Goal: Contribute content: Contribute content

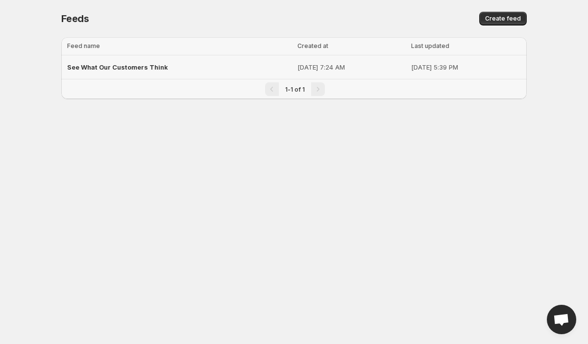
click at [116, 67] on span "See What Our Customers Think" at bounding box center [117, 67] width 101 height 8
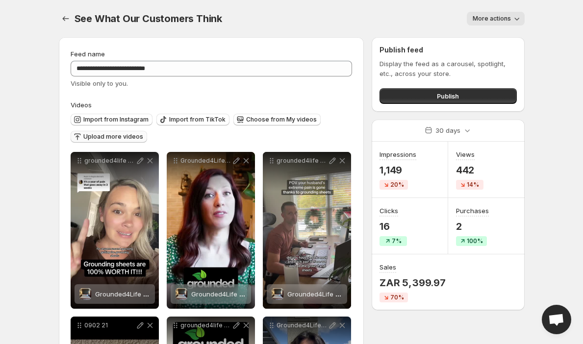
click at [110, 135] on span "Upload more videos" at bounding box center [113, 137] width 60 height 8
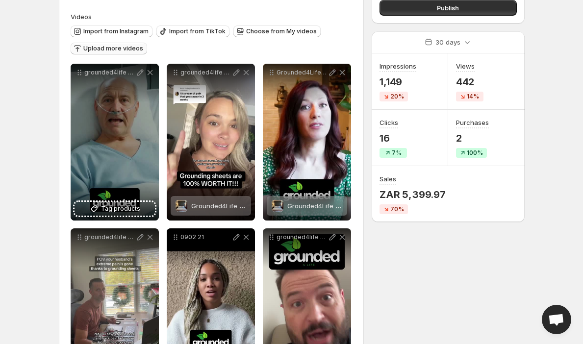
scroll to position [88, 0]
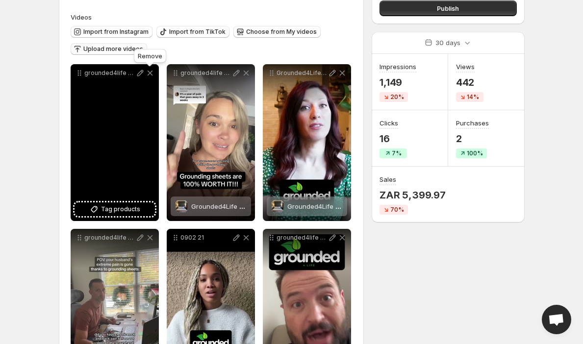
click at [149, 71] on icon at bounding box center [150, 73] width 10 height 10
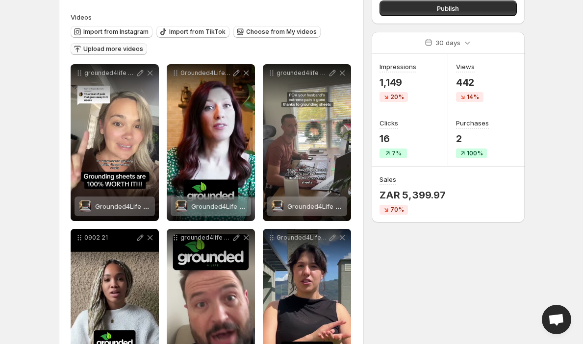
click at [113, 48] on span "Upload more videos" at bounding box center [113, 49] width 60 height 8
click at [118, 50] on span "Upload more videos" at bounding box center [113, 49] width 60 height 8
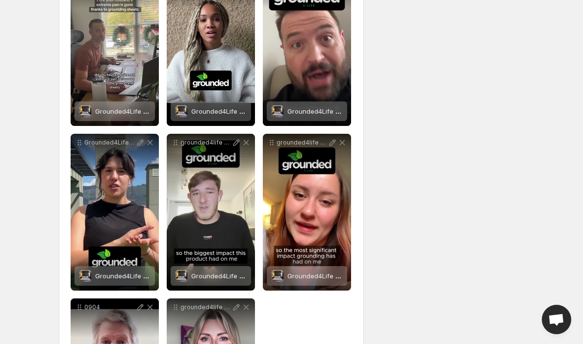
scroll to position [321, 0]
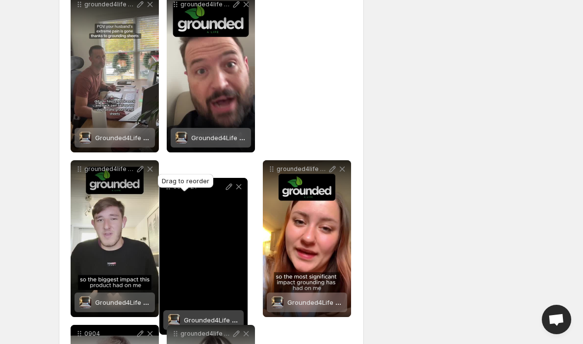
drag, startPoint x: 175, startPoint y: 7, endPoint x: 168, endPoint y: 189, distance: 182.1
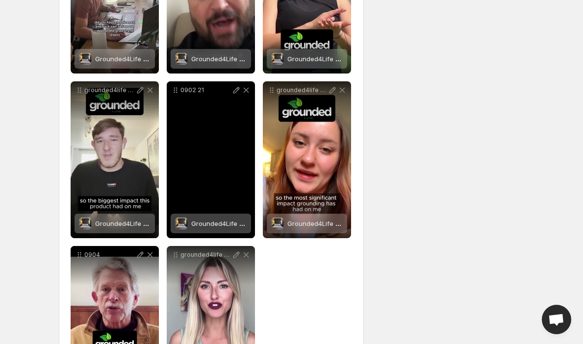
scroll to position [452, 0]
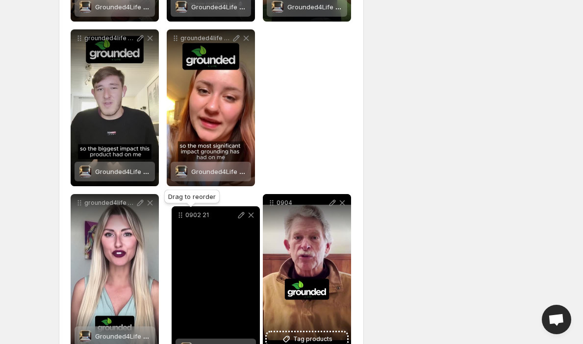
drag, startPoint x: 177, startPoint y: 38, endPoint x: 182, endPoint y: 214, distance: 175.6
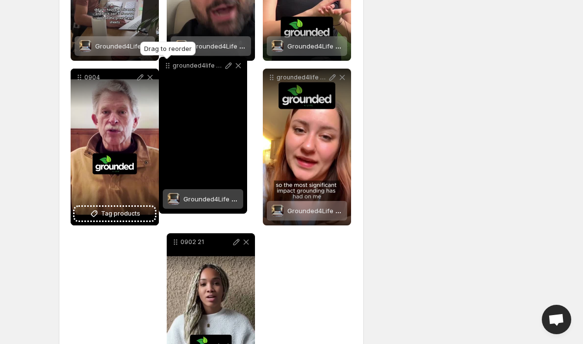
scroll to position [410, 0]
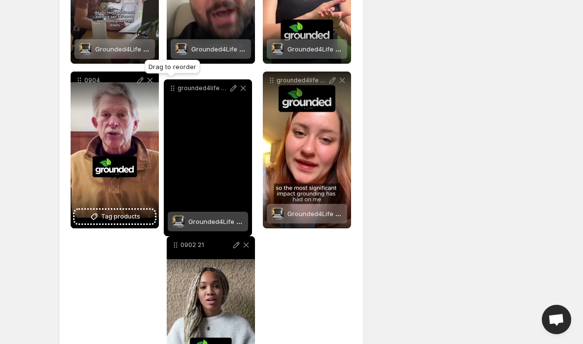
drag, startPoint x: 78, startPoint y: 205, endPoint x: 172, endPoint y: 91, distance: 147.4
click at [172, 91] on icon at bounding box center [171, 90] width 1 height 1
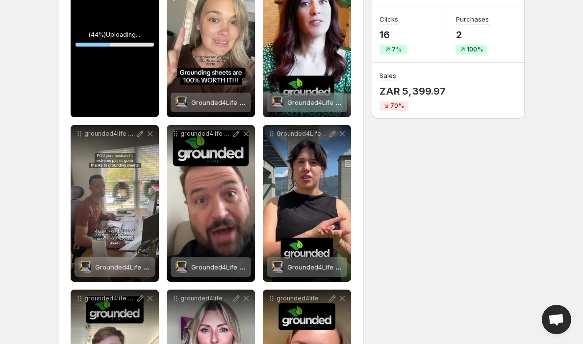
scroll to position [122, 0]
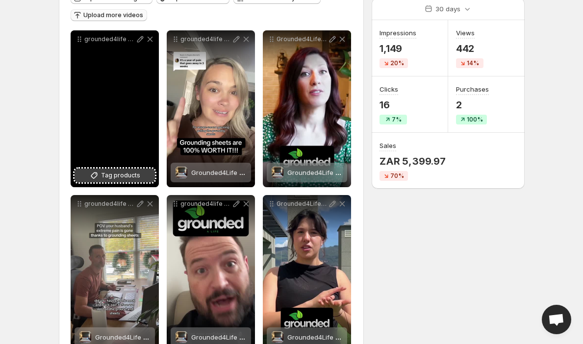
click at [116, 178] on span "Tag products" at bounding box center [120, 176] width 39 height 10
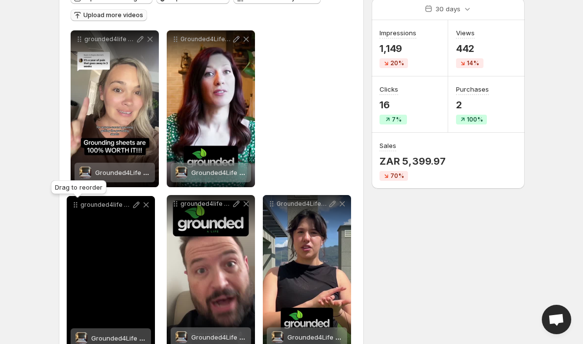
drag, startPoint x: 78, startPoint y: 40, endPoint x: 75, endPoint y: 204, distance: 164.3
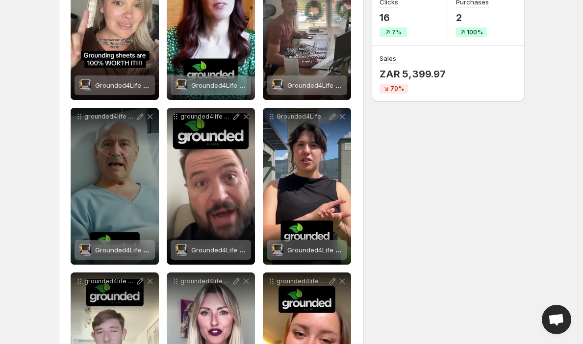
scroll to position [0, 0]
